Goal: Information Seeking & Learning: Learn about a topic

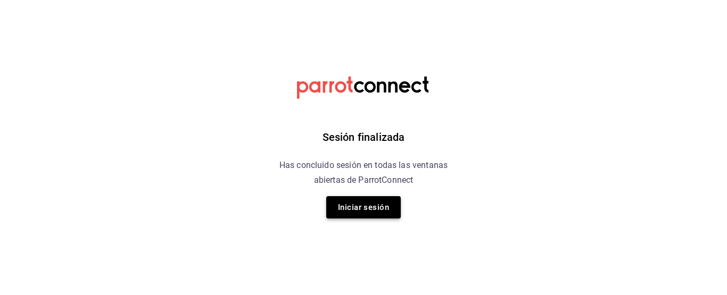
click at [357, 211] on button "Iniciar sesión" at bounding box center [363, 207] width 75 height 22
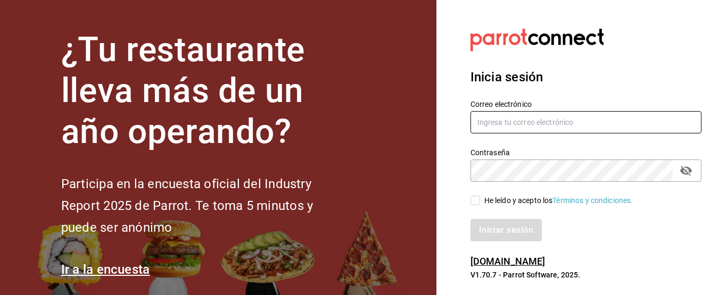
type input "lafonditamty@gmail.com"
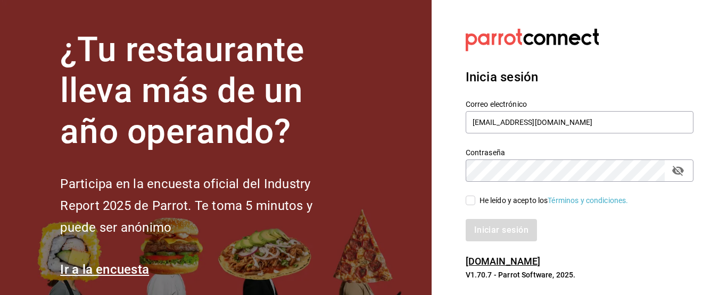
click at [475, 202] on input "He leído y acepto los Términos y condiciones." at bounding box center [471, 201] width 10 height 10
checkbox input "true"
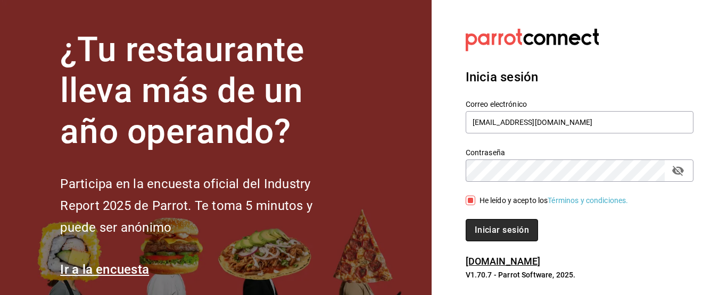
click at [484, 228] on button "Iniciar sesión" at bounding box center [502, 230] width 72 height 22
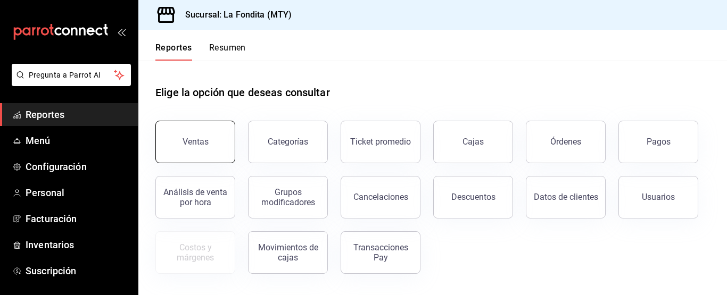
click at [222, 137] on button "Ventas" at bounding box center [195, 142] width 80 height 43
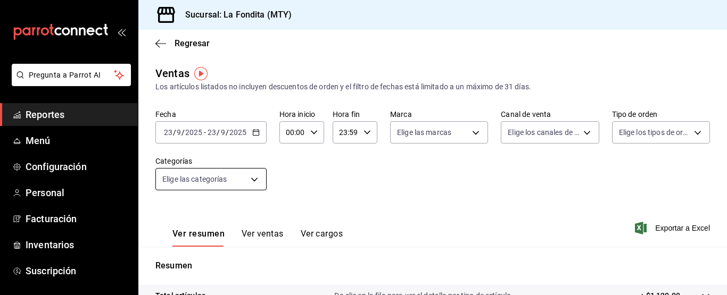
click at [254, 179] on body "Pregunta a Parrot AI Reportes Menú Configuración Personal Facturación Inventari…" at bounding box center [363, 147] width 727 height 295
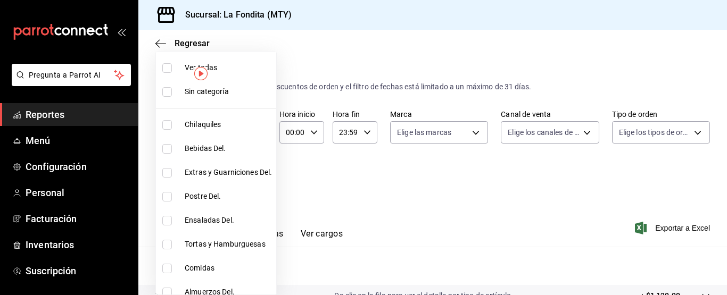
click at [469, 194] on div at bounding box center [363, 147] width 727 height 295
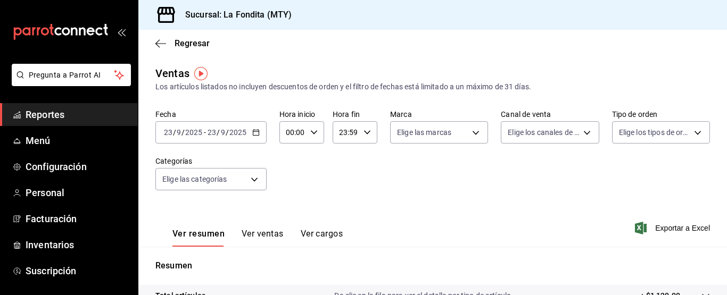
click at [255, 131] on icon "button" at bounding box center [255, 132] width 7 height 7
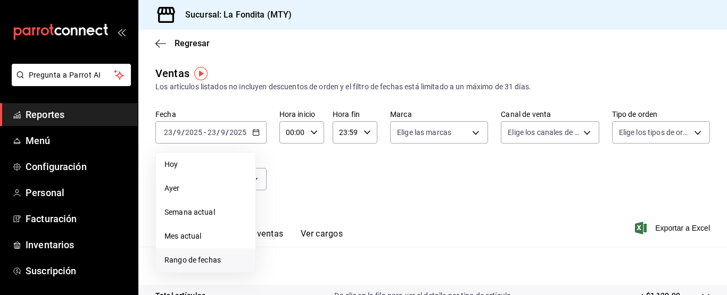
click at [207, 258] on span "Rango de fechas" at bounding box center [205, 260] width 82 height 11
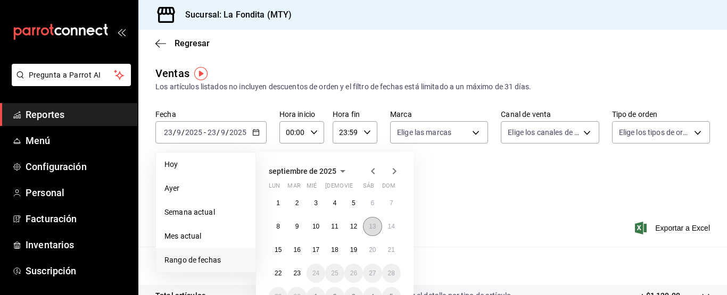
click at [369, 227] on abbr "13" at bounding box center [372, 226] width 7 height 7
click at [355, 253] on abbr "19" at bounding box center [353, 249] width 7 height 7
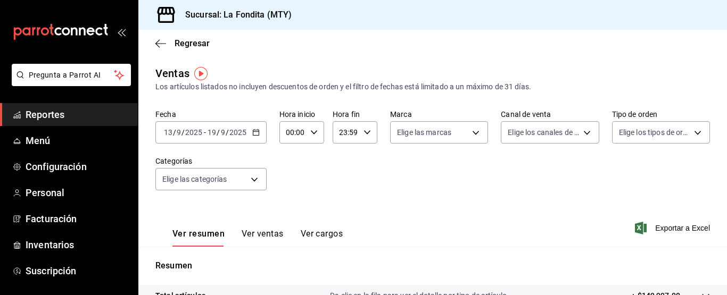
click at [256, 130] on \(Stroke\) "button" at bounding box center [256, 133] width 6 height 6
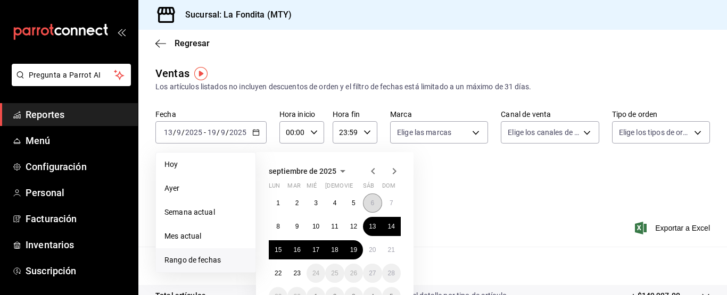
click at [372, 202] on abbr "6" at bounding box center [372, 203] width 4 height 7
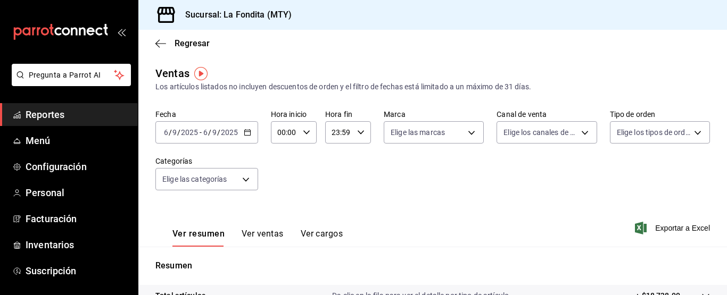
click at [247, 129] on icon "button" at bounding box center [247, 132] width 7 height 7
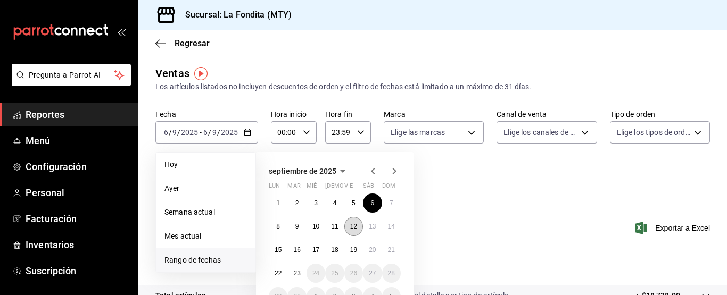
click at [358, 224] on button "12" at bounding box center [353, 226] width 19 height 19
drag, startPoint x: 333, startPoint y: 287, endPoint x: 589, endPoint y: 185, distance: 275.5
click at [589, 185] on div "Fecha 2025-09-06 6 / 9 / 2025 - 2025-09-06 6 / 9 / 2025 Hoy Ayer Semana actual …" at bounding box center [432, 157] width 555 height 94
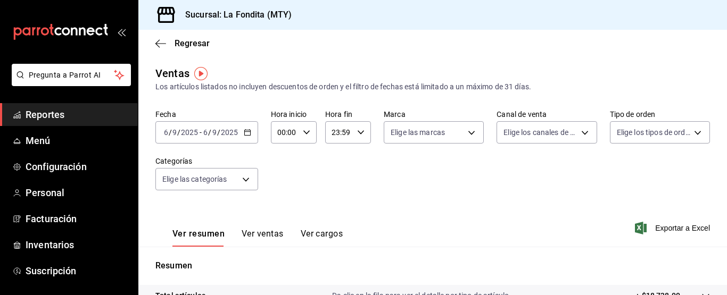
click at [250, 132] on \(Stroke\) "button" at bounding box center [247, 131] width 6 height 1
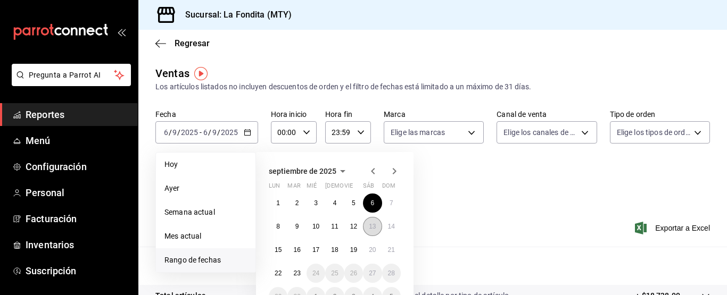
click at [369, 223] on abbr "13" at bounding box center [372, 226] width 7 height 7
click at [369, 202] on button "6" at bounding box center [372, 203] width 19 height 19
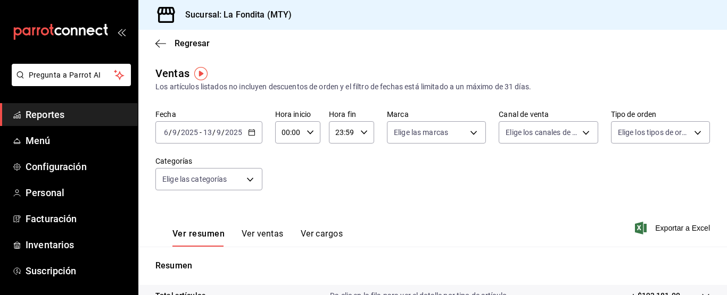
click at [249, 135] on icon "button" at bounding box center [251, 132] width 7 height 7
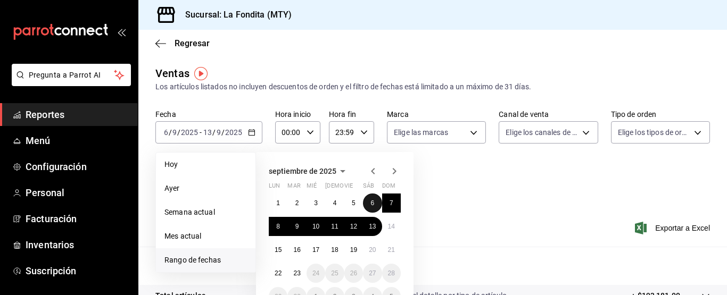
click at [375, 209] on button "6" at bounding box center [372, 203] width 19 height 19
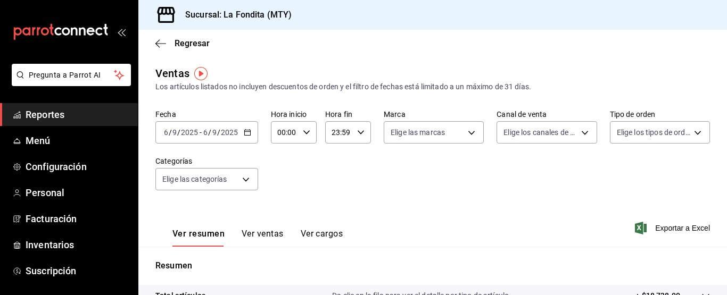
click at [244, 136] on \(Stroke\) "button" at bounding box center [247, 133] width 6 height 6
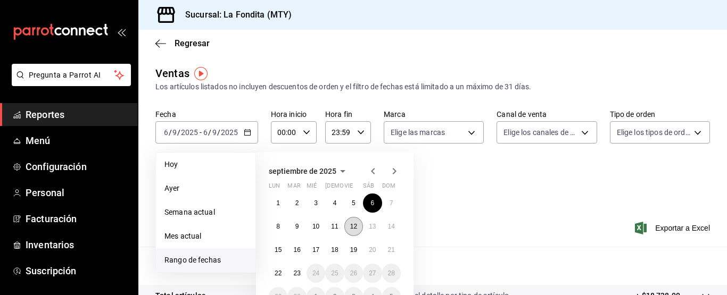
click at [352, 226] on abbr "12" at bounding box center [353, 226] width 7 height 7
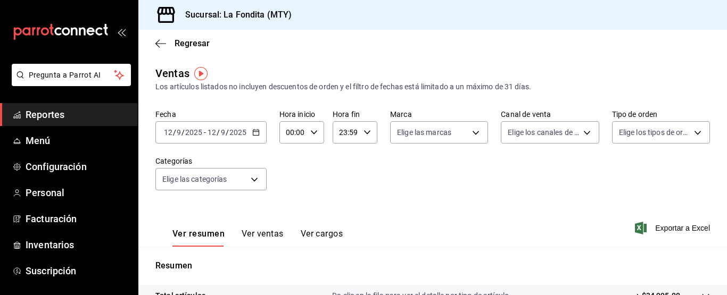
click at [255, 133] on icon "button" at bounding box center [255, 132] width 7 height 7
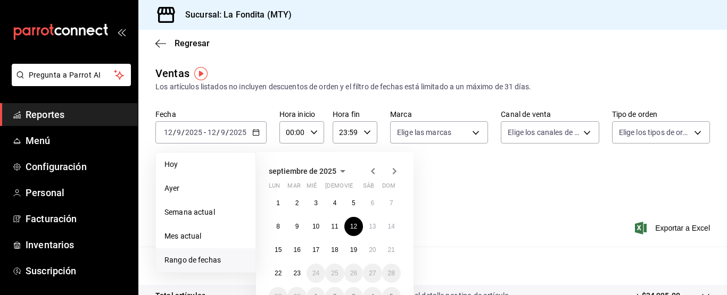
click at [192, 260] on span "Rango de fechas" at bounding box center [205, 260] width 82 height 11
click at [209, 261] on span "Rango de fechas" at bounding box center [205, 260] width 82 height 11
click at [436, 221] on div "septiembre de 2025 lun mar mié jue vie sáb dom 1 2 3 4 5 6 7 8 9 10 11 12 13 14…" at bounding box center [349, 217] width 186 height 147
click at [373, 204] on abbr "6" at bounding box center [372, 203] width 4 height 7
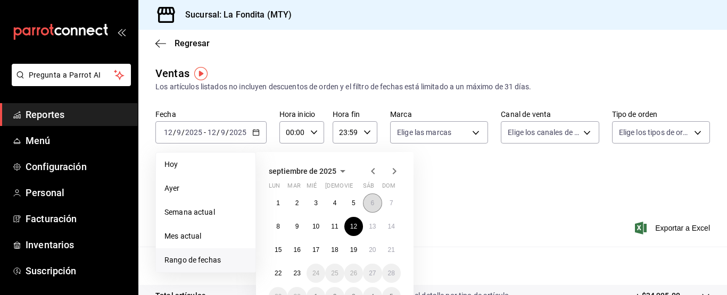
click at [373, 204] on abbr "6" at bounding box center [372, 203] width 4 height 7
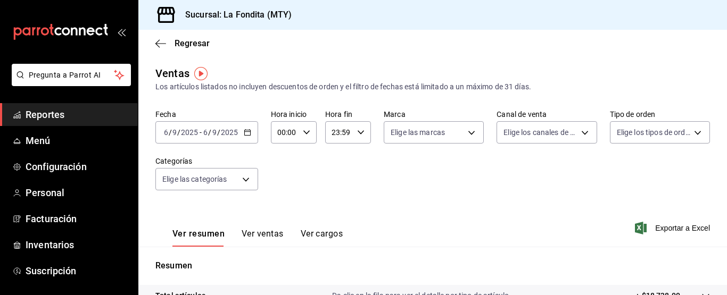
click at [247, 130] on \(Stroke\) "button" at bounding box center [247, 133] width 6 height 6
click at [247, 134] on icon "button" at bounding box center [247, 132] width 7 height 7
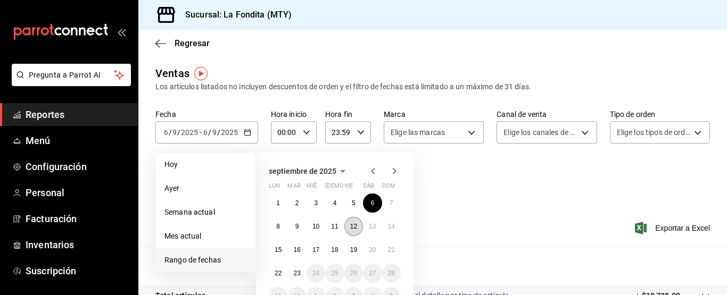
click at [351, 225] on abbr "12" at bounding box center [353, 226] width 7 height 7
click at [376, 211] on button "6" at bounding box center [372, 203] width 19 height 19
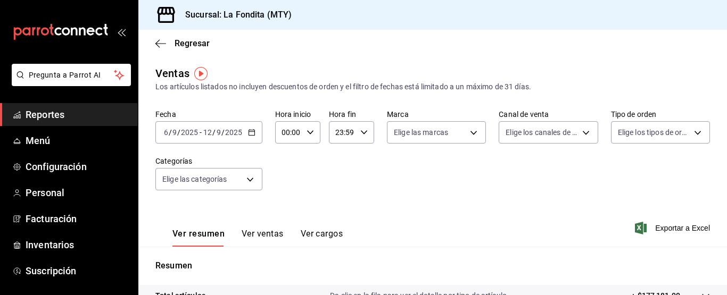
click at [253, 133] on icon "button" at bounding box center [251, 132] width 7 height 7
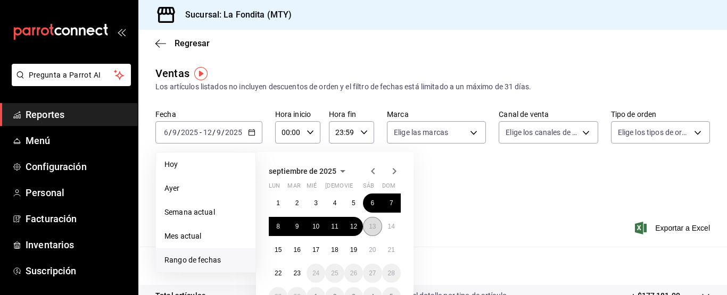
click at [369, 229] on abbr "13" at bounding box center [372, 226] width 7 height 7
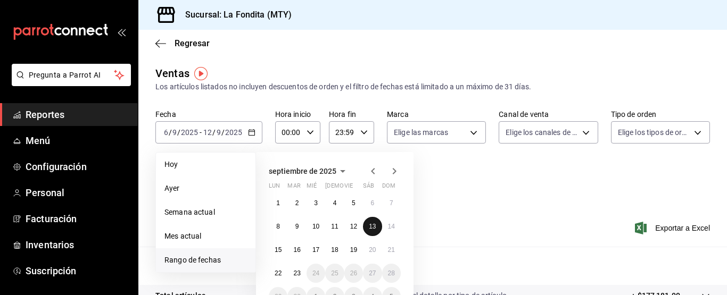
click at [369, 229] on abbr "13" at bounding box center [372, 226] width 7 height 7
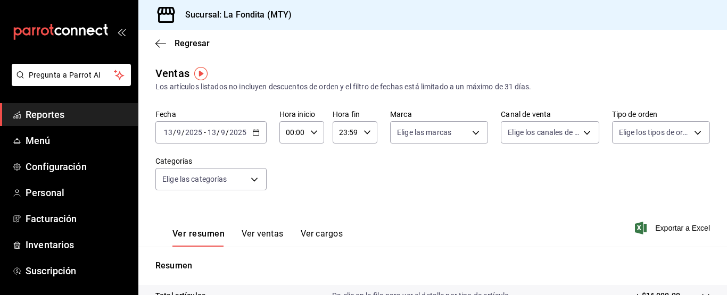
click at [255, 136] on div "2025-09-13 13 / 9 / 2025 - 2025-09-13 13 / 9 / 2025" at bounding box center [210, 132] width 111 height 22
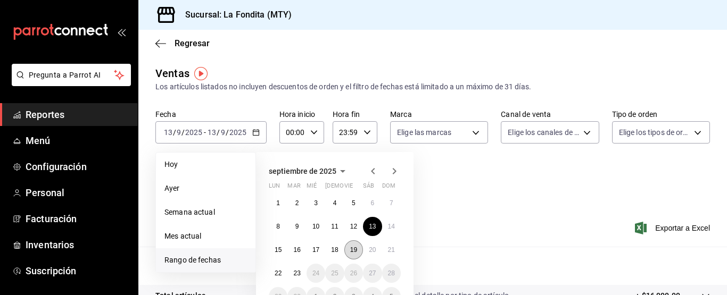
click at [354, 252] on abbr "19" at bounding box center [353, 249] width 7 height 7
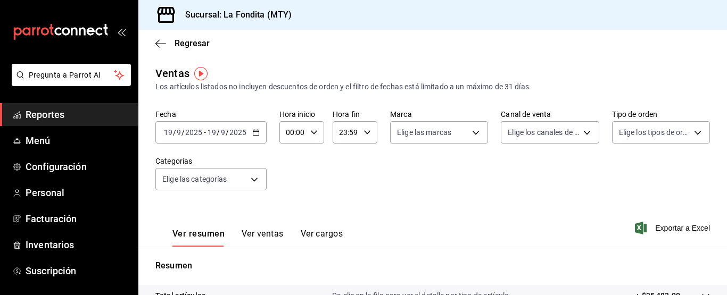
click at [254, 141] on div "2025-09-19 19 / 9 / 2025 - 2025-09-19 19 / 9 / 2025" at bounding box center [210, 132] width 111 height 22
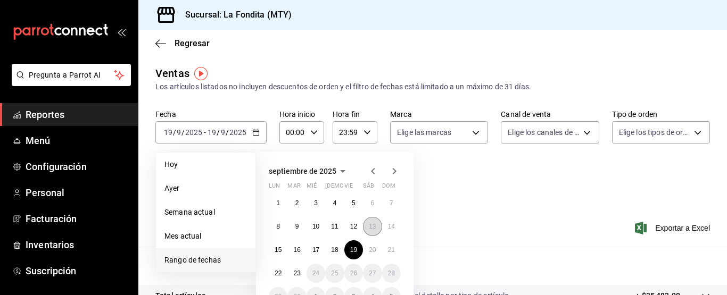
click at [366, 228] on button "13" at bounding box center [372, 226] width 19 height 19
drag, startPoint x: 366, startPoint y: 228, endPoint x: 348, endPoint y: 254, distance: 32.0
click at [366, 229] on button "13" at bounding box center [372, 226] width 19 height 19
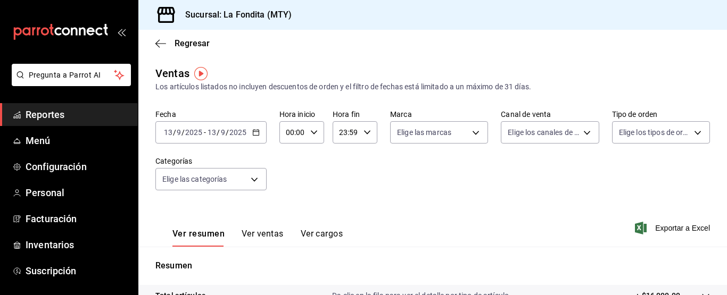
click at [254, 132] on \(Stroke\) "button" at bounding box center [256, 131] width 6 height 1
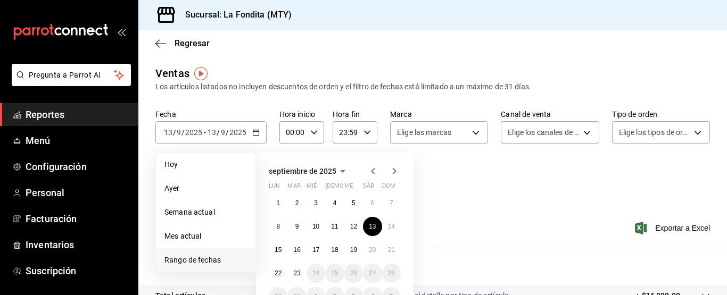
click at [199, 262] on span "Rango de fechas" at bounding box center [205, 260] width 82 height 11
click at [358, 252] on button "19" at bounding box center [353, 250] width 19 height 19
click at [370, 229] on abbr "13" at bounding box center [372, 226] width 7 height 7
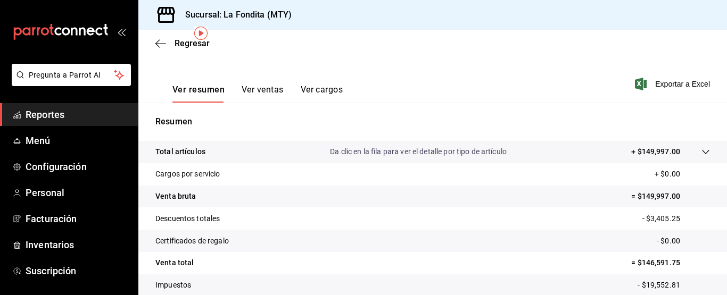
scroll to position [160, 0]
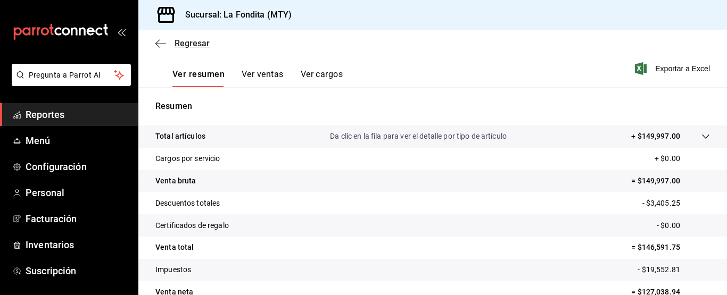
click at [188, 44] on span "Regresar" at bounding box center [192, 43] width 35 height 10
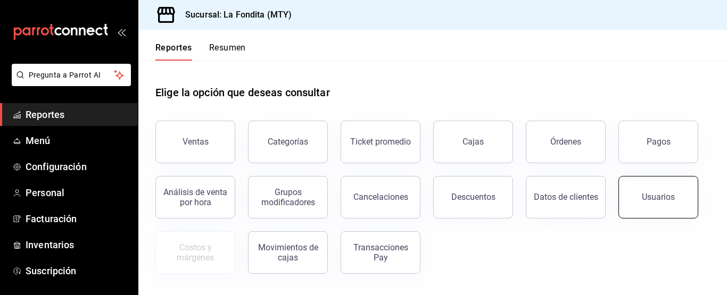
click at [653, 198] on div "Usuarios" at bounding box center [658, 197] width 33 height 10
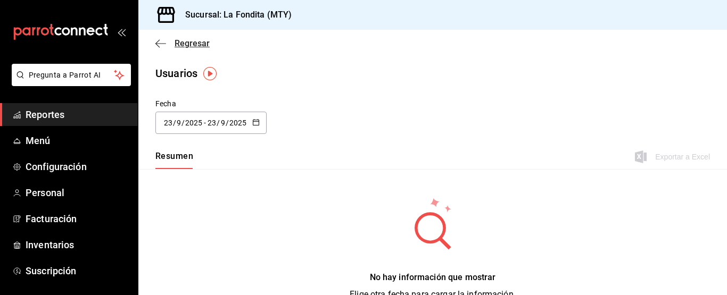
click at [176, 41] on span "Regresar" at bounding box center [192, 43] width 35 height 10
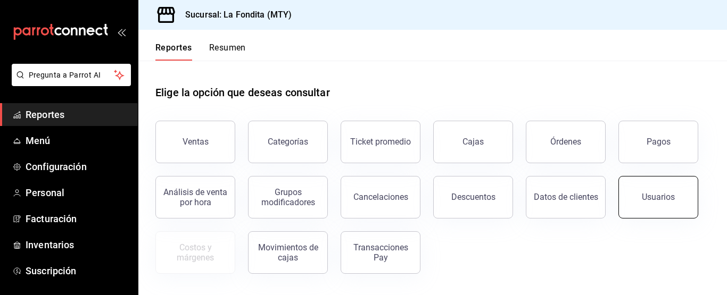
click at [634, 201] on button "Usuarios" at bounding box center [658, 197] width 80 height 43
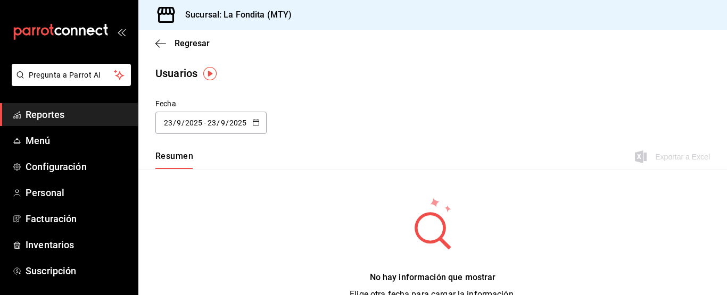
click at [258, 124] on icon "button" at bounding box center [255, 122] width 7 height 7
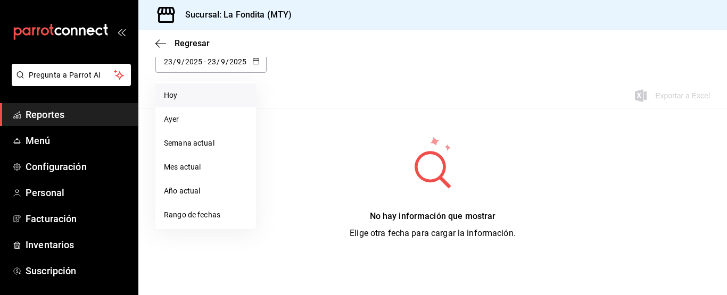
scroll to position [68, 0]
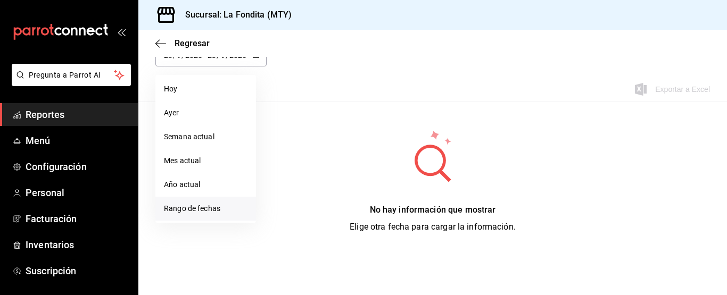
click at [199, 207] on li "Rango de fechas" at bounding box center [205, 209] width 101 height 24
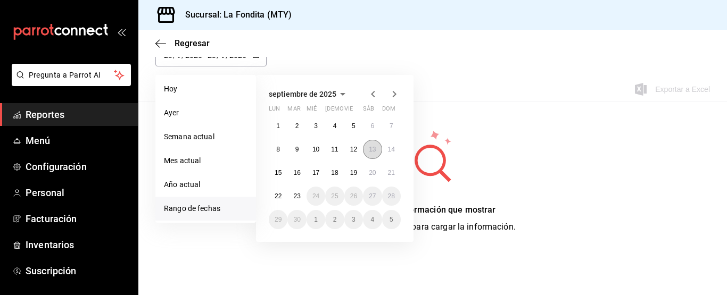
click at [374, 151] on abbr "13" at bounding box center [372, 149] width 7 height 7
click at [351, 173] on abbr "19" at bounding box center [353, 172] width 7 height 7
type input "2025-09-13"
type input "13"
type input "2025-09-19"
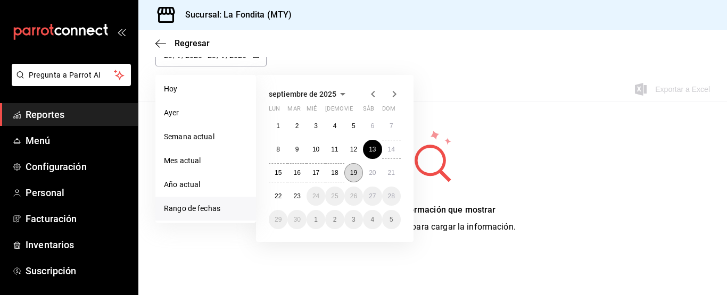
type input "19"
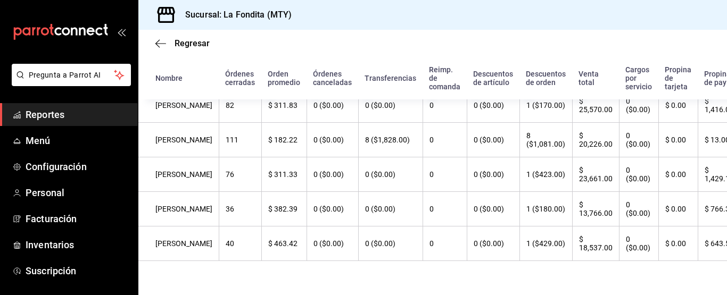
scroll to position [130, 0]
click at [185, 40] on span "Regresar" at bounding box center [192, 43] width 35 height 10
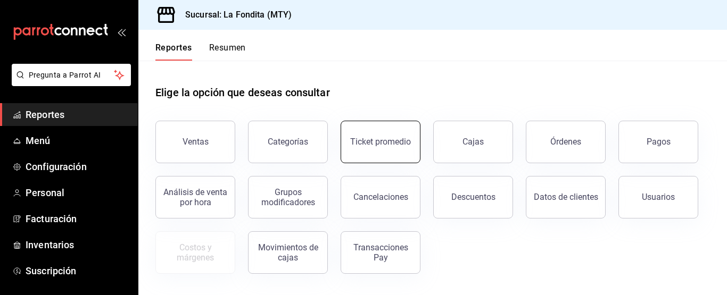
click at [400, 156] on button "Ticket promedio" at bounding box center [381, 142] width 80 height 43
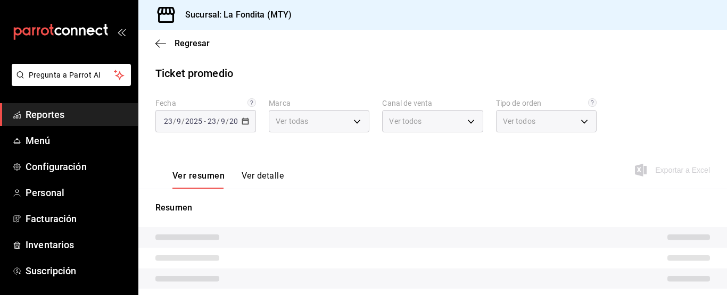
type input "b00ac0d1-88b1-4e6e-991e-543bd3e1f369"
type input "PARROT,UBER_EATS,RAPPI,DIDI_FOOD,ONLINE"
type input "89f3b9e1-b75d-48d5-9178-e8186b311f17,9c302217-f82c-4bd8-913e-4d50607f65e6,a605d…"
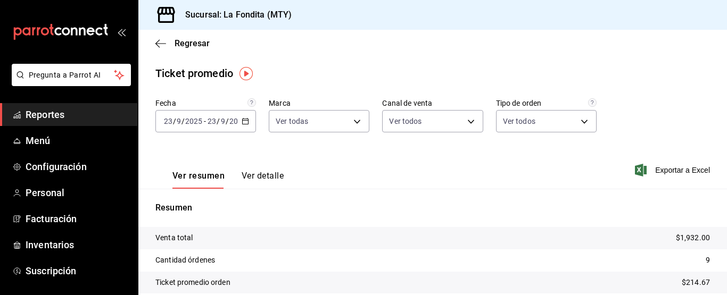
click at [245, 122] on icon "button" at bounding box center [245, 121] width 7 height 7
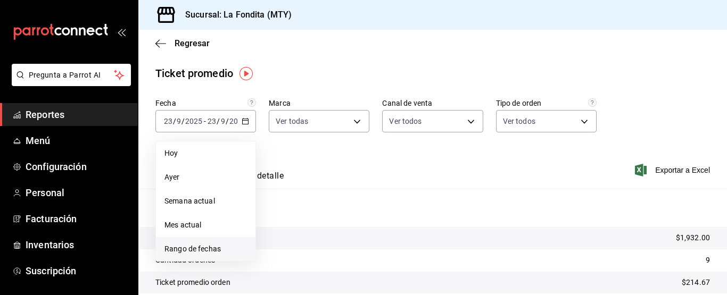
click at [211, 247] on span "Rango de fechas" at bounding box center [205, 249] width 82 height 11
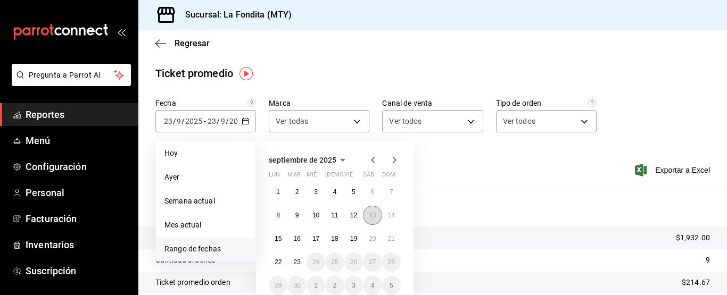
click at [369, 214] on abbr "13" at bounding box center [372, 215] width 7 height 7
click at [354, 233] on button "19" at bounding box center [353, 238] width 19 height 19
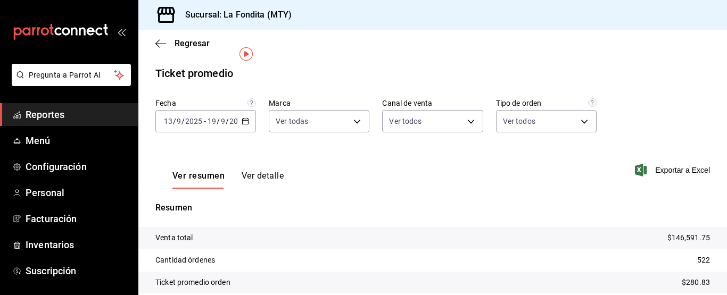
scroll to position [90, 0]
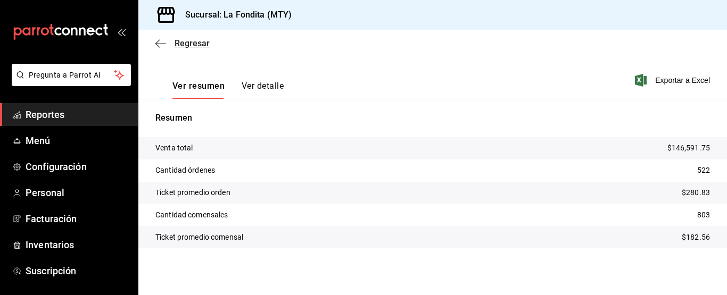
click at [186, 44] on span "Regresar" at bounding box center [192, 43] width 35 height 10
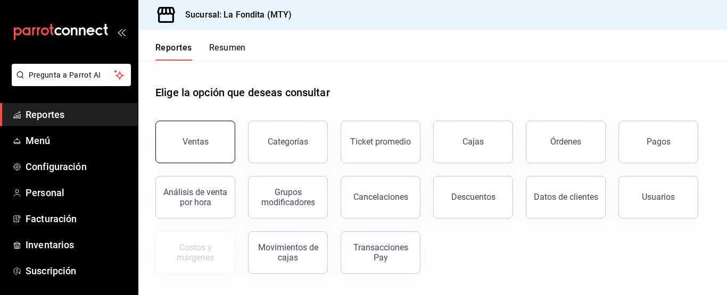
click at [220, 155] on button "Ventas" at bounding box center [195, 142] width 80 height 43
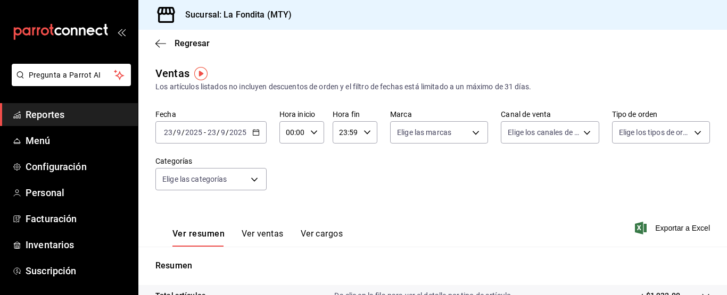
click at [277, 234] on button "Ver ventas" at bounding box center [263, 238] width 42 height 18
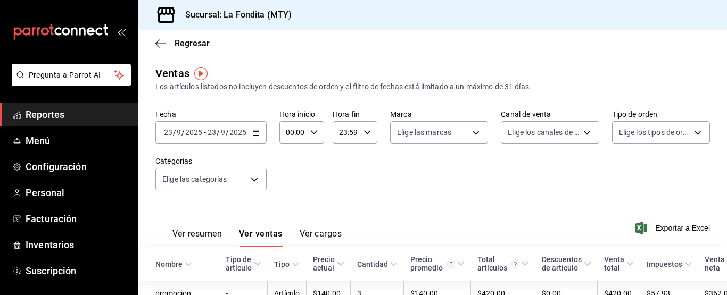
click at [254, 129] on icon "button" at bounding box center [255, 132] width 7 height 7
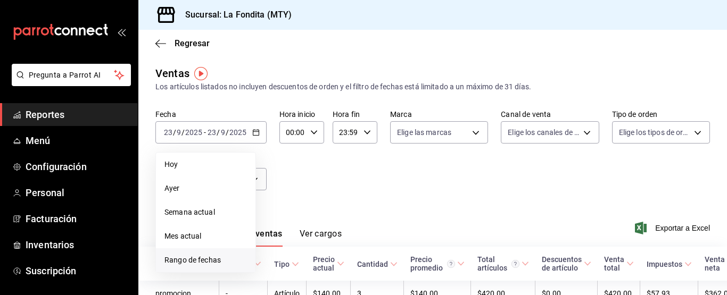
click at [224, 260] on span "Rango de fechas" at bounding box center [205, 260] width 82 height 11
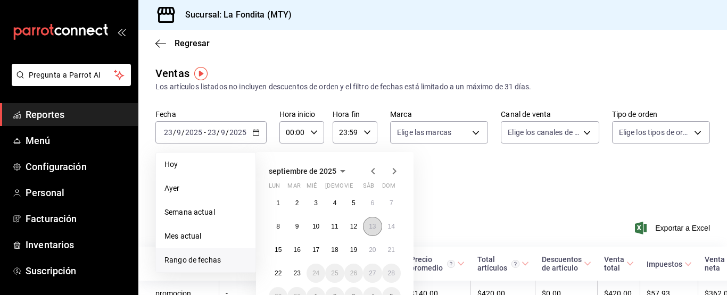
click at [377, 228] on button "13" at bounding box center [372, 226] width 19 height 19
click at [354, 252] on abbr "19" at bounding box center [353, 249] width 7 height 7
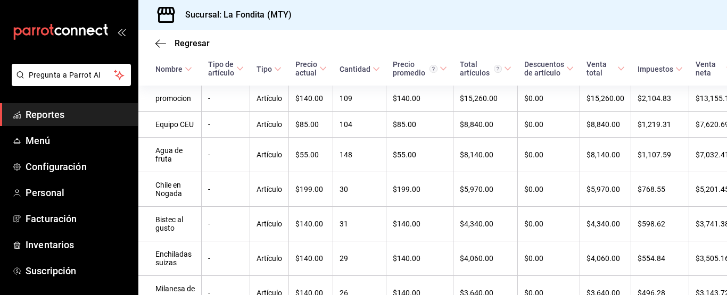
scroll to position [213, 0]
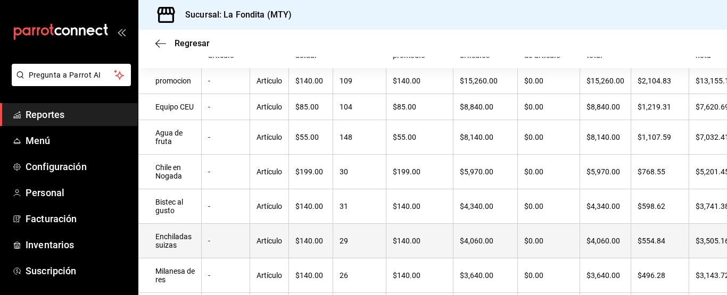
click at [362, 239] on td "29" at bounding box center [359, 241] width 53 height 35
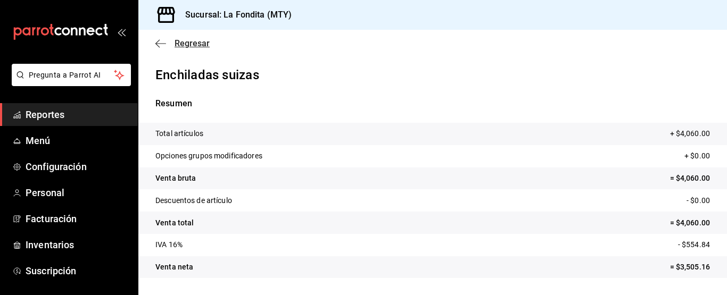
click at [189, 42] on span "Regresar" at bounding box center [192, 43] width 35 height 10
click at [177, 44] on span "Regresar" at bounding box center [192, 43] width 35 height 10
click at [183, 47] on span "Regresar" at bounding box center [192, 43] width 35 height 10
click at [175, 40] on span "Regresar" at bounding box center [192, 43] width 35 height 10
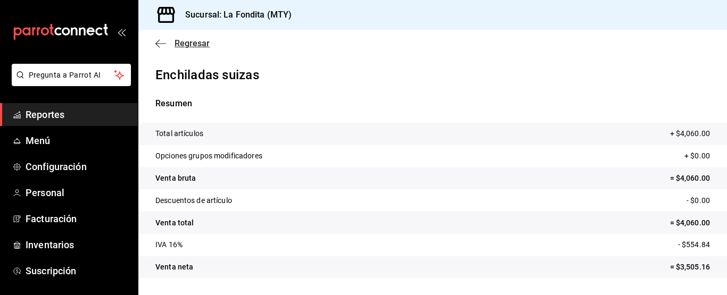
click at [175, 40] on span "Regresar" at bounding box center [192, 43] width 35 height 10
click at [162, 44] on icon "button" at bounding box center [160, 44] width 11 height 10
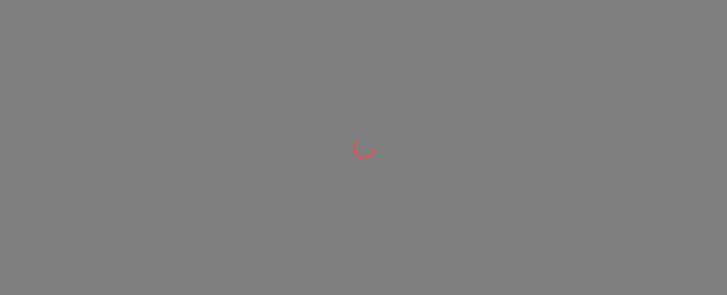
click at [178, 42] on div at bounding box center [363, 147] width 727 height 295
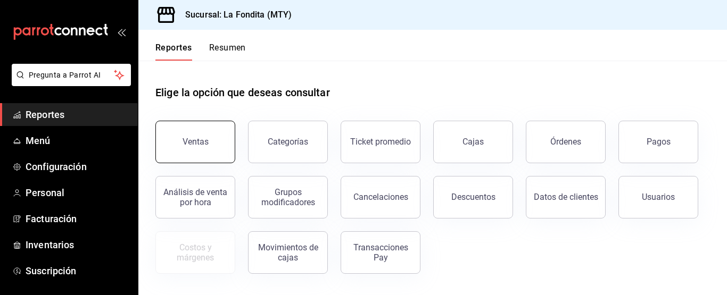
click at [209, 143] on button "Ventas" at bounding box center [195, 142] width 80 height 43
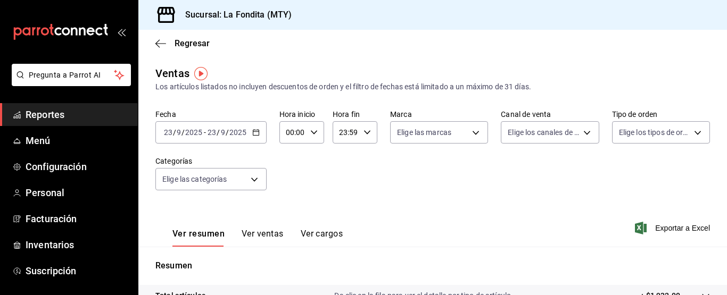
click at [272, 233] on button "Ver ventas" at bounding box center [263, 238] width 42 height 18
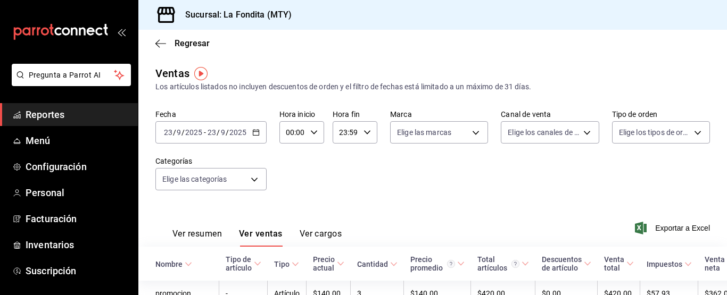
click at [260, 131] on div "2025-09-23 23 / 9 / 2025 - 2025-09-23 23 / 9 / 2025" at bounding box center [210, 132] width 111 height 22
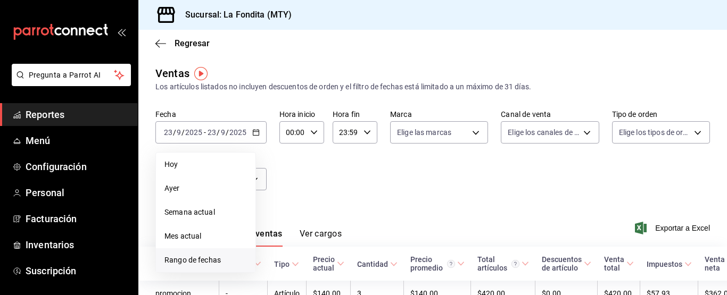
click at [209, 262] on span "Rango de fechas" at bounding box center [205, 260] width 82 height 11
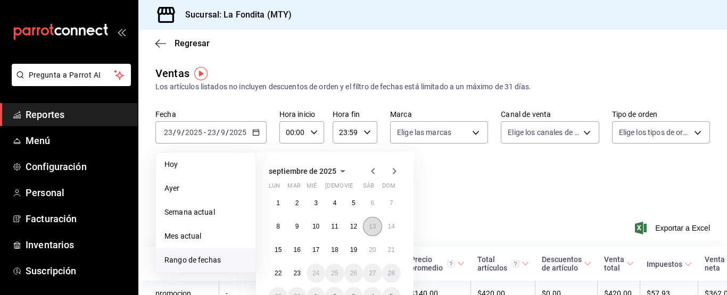
click at [368, 229] on button "13" at bounding box center [372, 226] width 19 height 19
click at [358, 247] on button "19" at bounding box center [353, 250] width 19 height 19
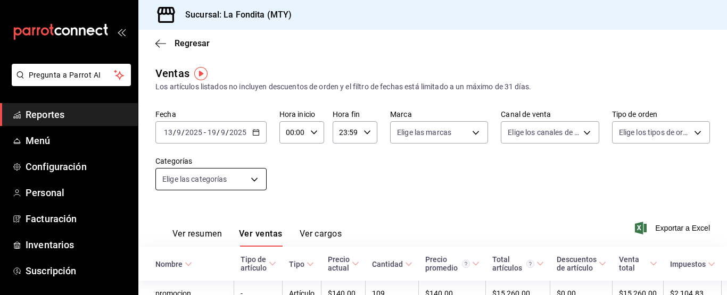
click at [255, 178] on body "Pregunta a Parrot AI Reportes Menú Configuración Personal Facturación Inventari…" at bounding box center [363, 147] width 727 height 295
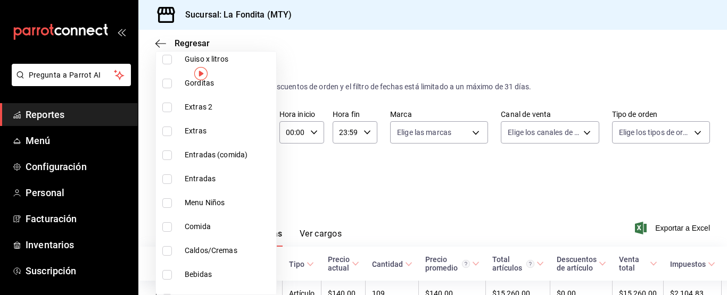
scroll to position [608, 0]
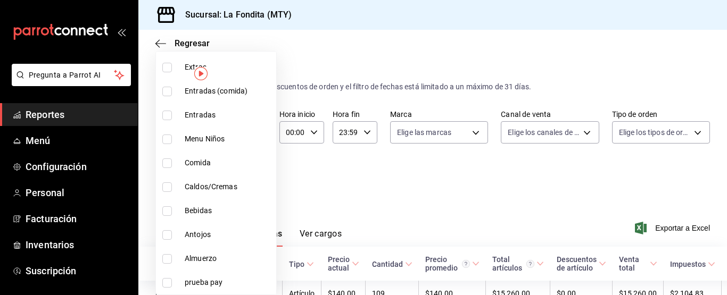
click at [189, 208] on span "Bebidas" at bounding box center [228, 210] width 87 height 11
type input "c9a6179d-69c5-40c4-b62c-5b5c0752b410"
checkbox input "true"
click at [399, 45] on div at bounding box center [363, 147] width 727 height 295
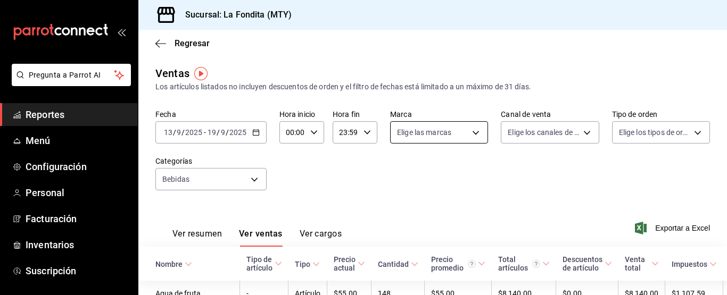
click at [474, 133] on body "Pregunta a Parrot AI Reportes Menú Configuración Personal Facturación Inventari…" at bounding box center [363, 147] width 727 height 295
click at [399, 170] on input "checkbox" at bounding box center [399, 174] width 10 height 10
checkbox input "true"
type input "b00ac0d1-88b1-4e6e-991e-543bd3e1f369"
checkbox input "true"
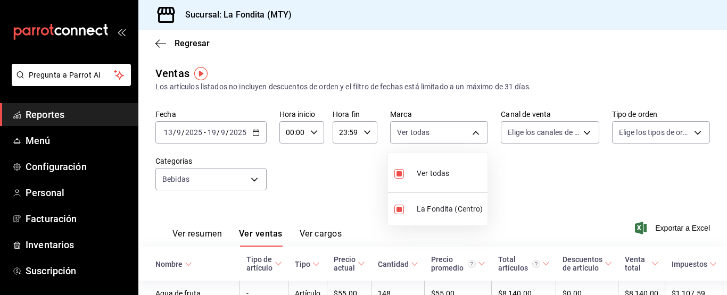
click at [581, 129] on div at bounding box center [363, 147] width 727 height 295
click at [582, 131] on body "Pregunta a Parrot AI Reportes Menú Configuración Personal Facturación Inventari…" at bounding box center [363, 147] width 727 height 295
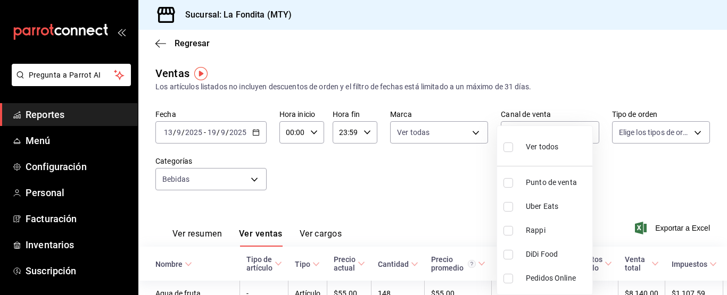
click at [509, 147] on input "checkbox" at bounding box center [508, 148] width 10 height 10
checkbox input "true"
type input "PARROT,UBER_EATS,RAPPI,DIDI_FOOD,ONLINE"
checkbox input "true"
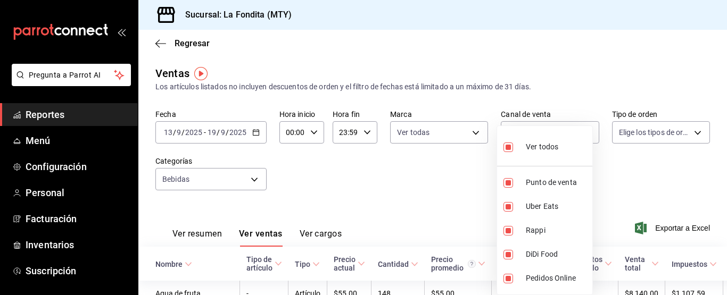
checkbox input "true"
click at [688, 134] on div at bounding box center [363, 147] width 727 height 295
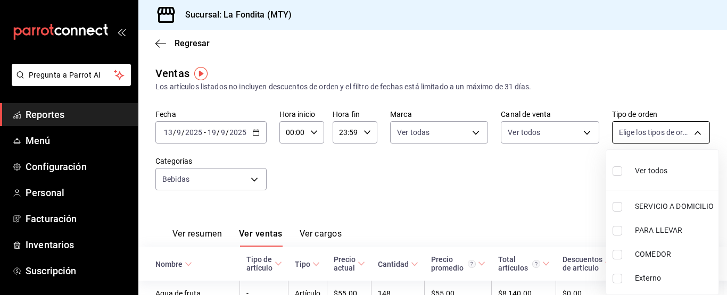
click at [691, 132] on body "Pregunta a Parrot AI Reportes Menú Configuración Personal Facturación Inventari…" at bounding box center [363, 147] width 727 height 295
click at [616, 169] on input "checkbox" at bounding box center [618, 172] width 10 height 10
checkbox input "true"
type input "89f3b9e1-b75d-48d5-9178-e8186b311f17,9c302217-f82c-4bd8-913e-4d50607f65e6,a605d…"
checkbox input "true"
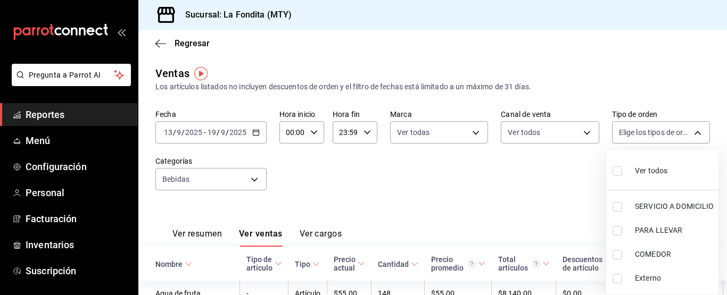
checkbox input "true"
click at [401, 170] on div at bounding box center [363, 147] width 727 height 295
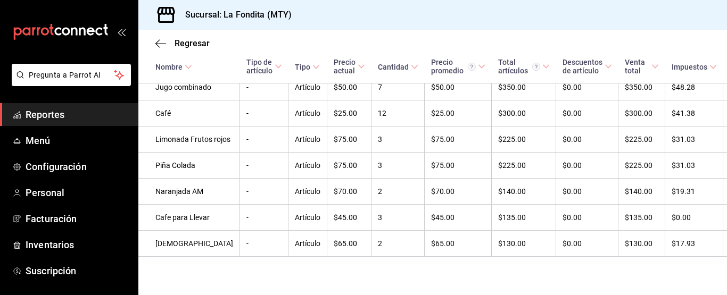
scroll to position [585, 0]
